Goal: Browse casually: Explore the website without a specific task or goal

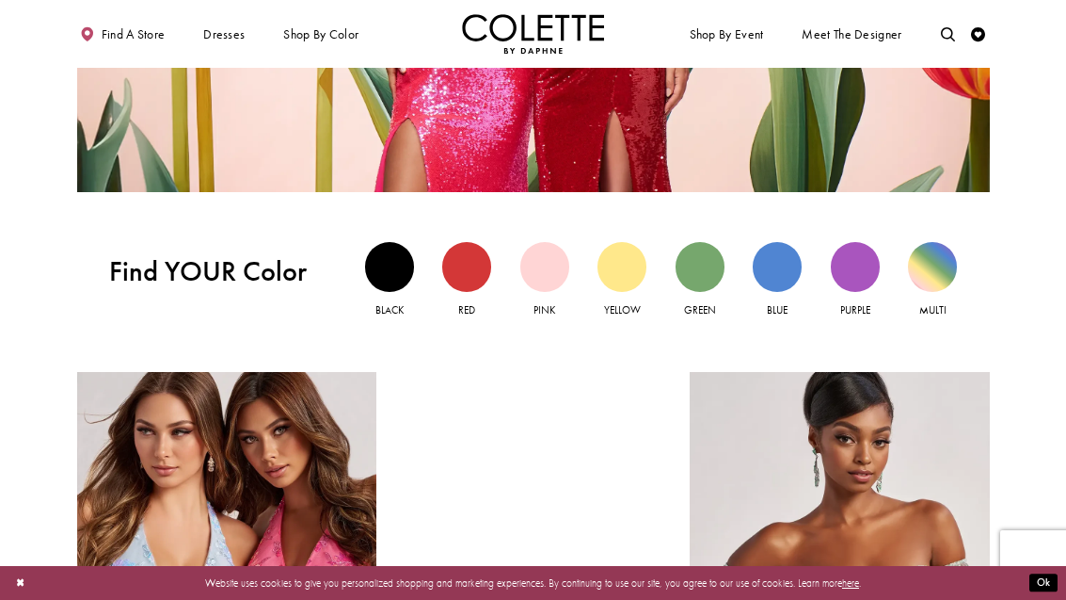
scroll to position [1239, 0]
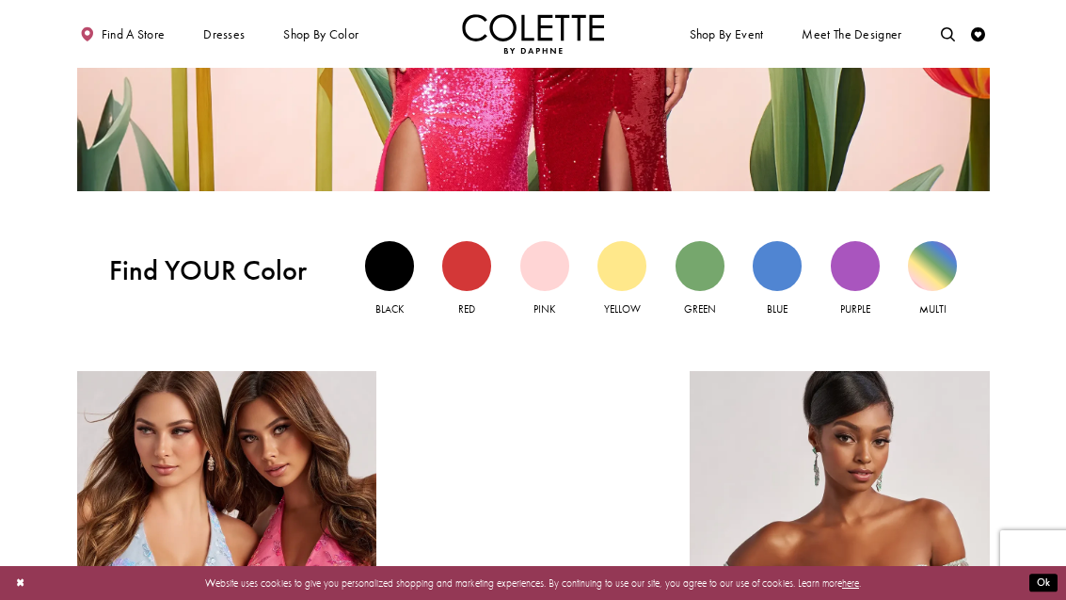
click at [540, 266] on div "Pink view" at bounding box center [544, 265] width 49 height 49
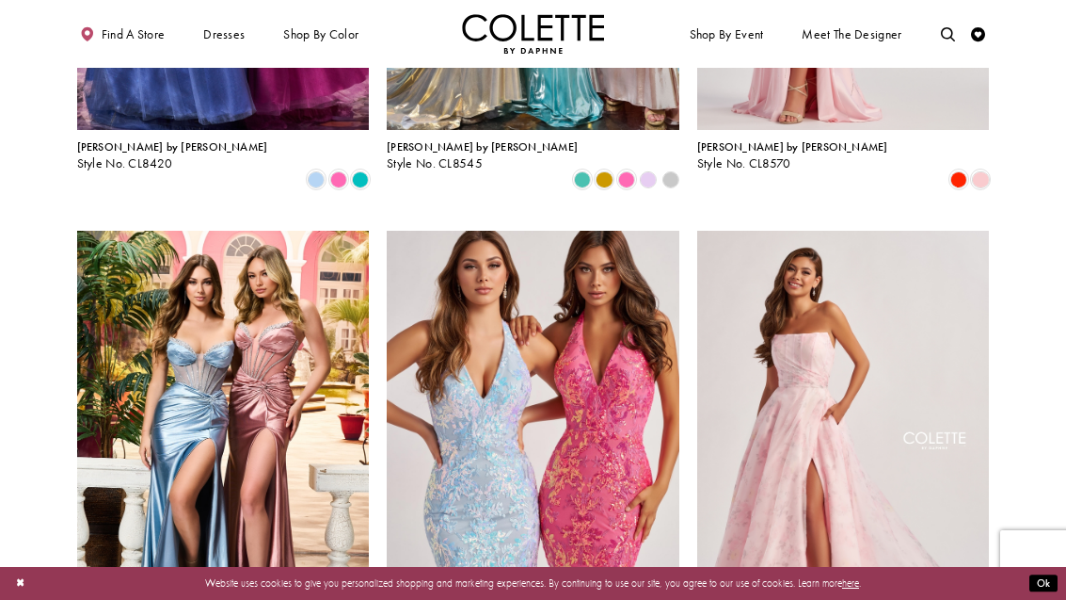
scroll to position [1496, 0]
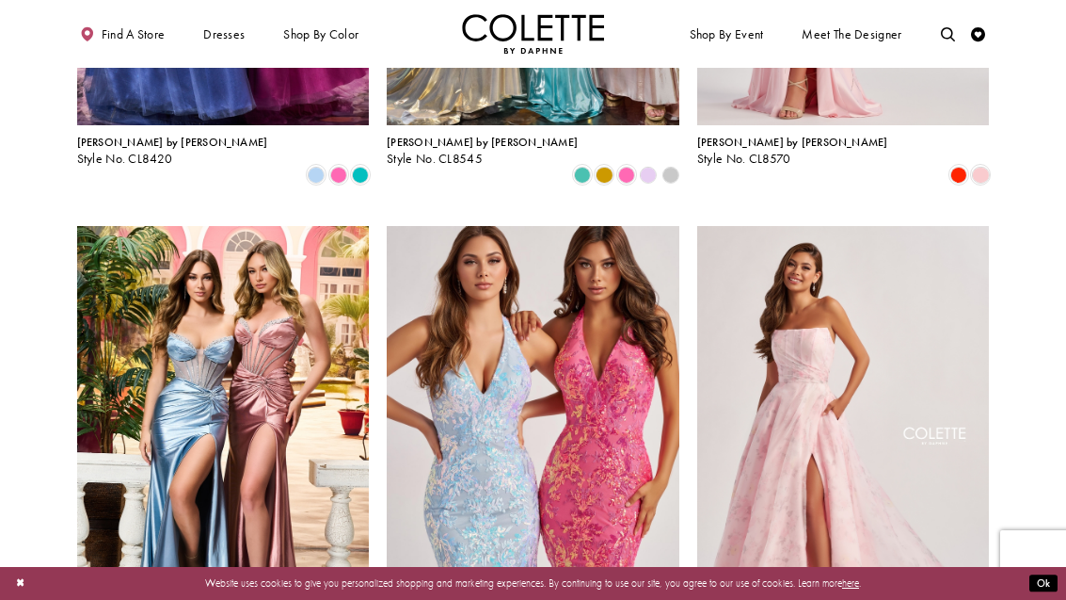
click at [831, 293] on img "Visit Colette by Daphne Style No. CL8635 Page" at bounding box center [843, 438] width 293 height 425
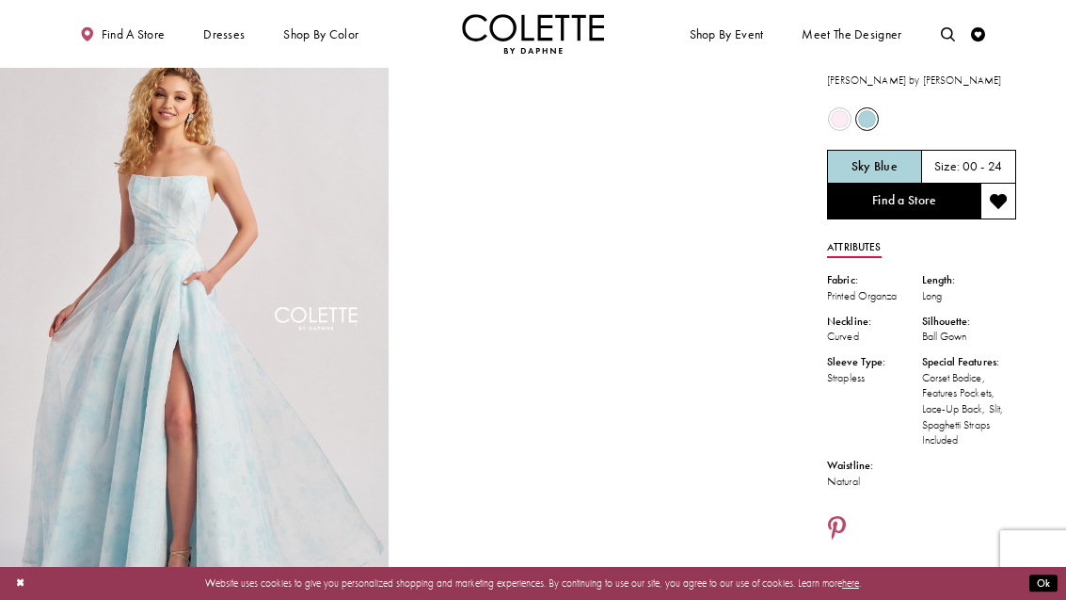
click at [835, 119] on span "Product color controls state depends on size chosen" at bounding box center [840, 119] width 18 height 18
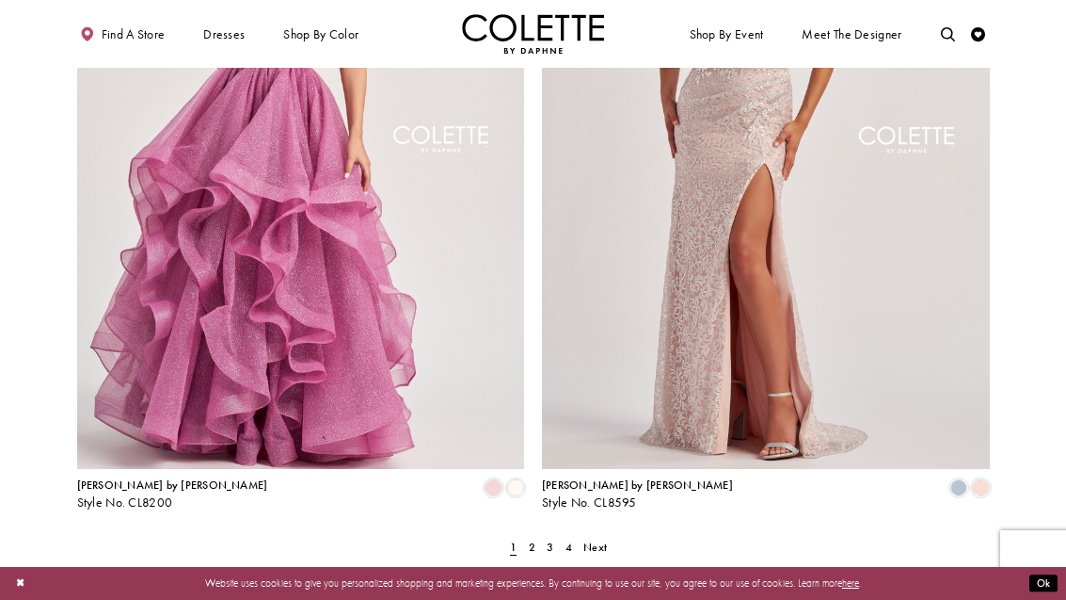
click at [600, 539] on span "Next" at bounding box center [596, 546] width 24 height 15
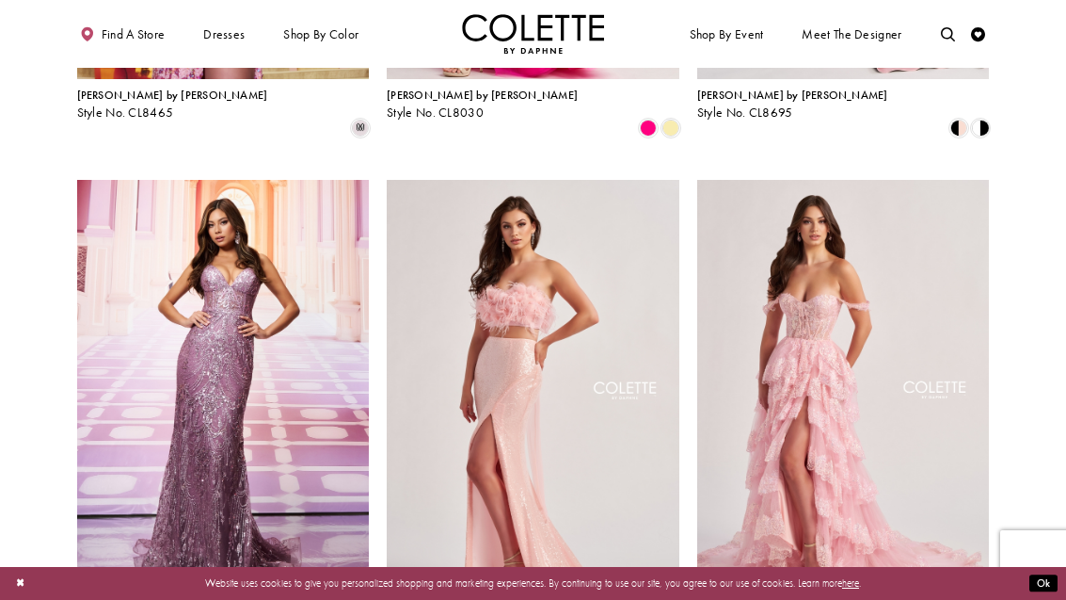
scroll to position [493, 0]
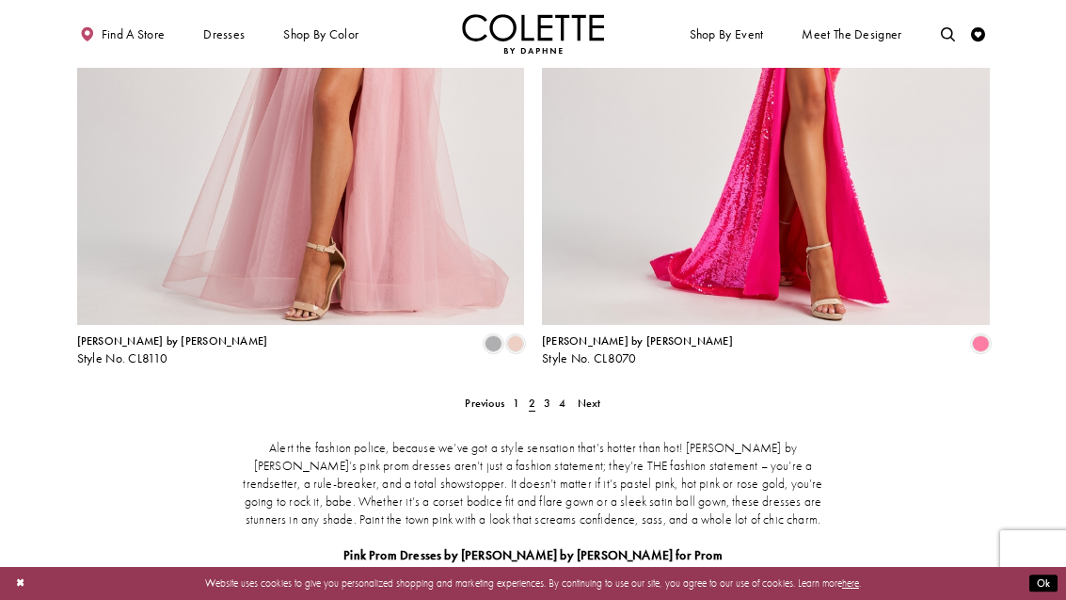
click at [595, 395] on span "Next" at bounding box center [590, 402] width 24 height 15
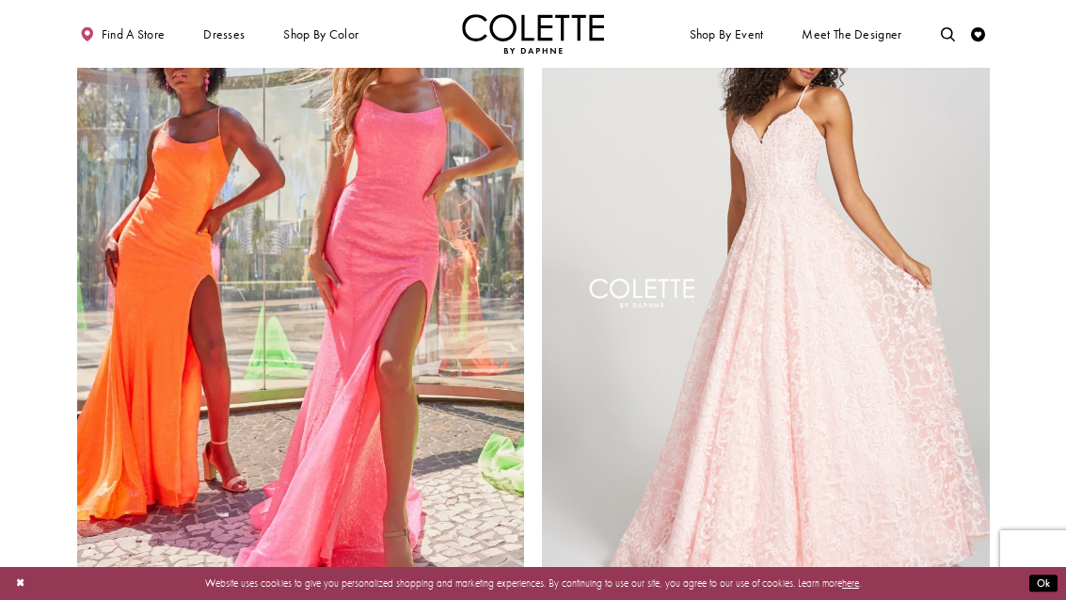
scroll to position [2291, 0]
click at [892, 339] on img "Visit Colette by Daphne Style No. CL12204 Page" at bounding box center [766, 283] width 448 height 651
